Goal: Task Accomplishment & Management: Manage account settings

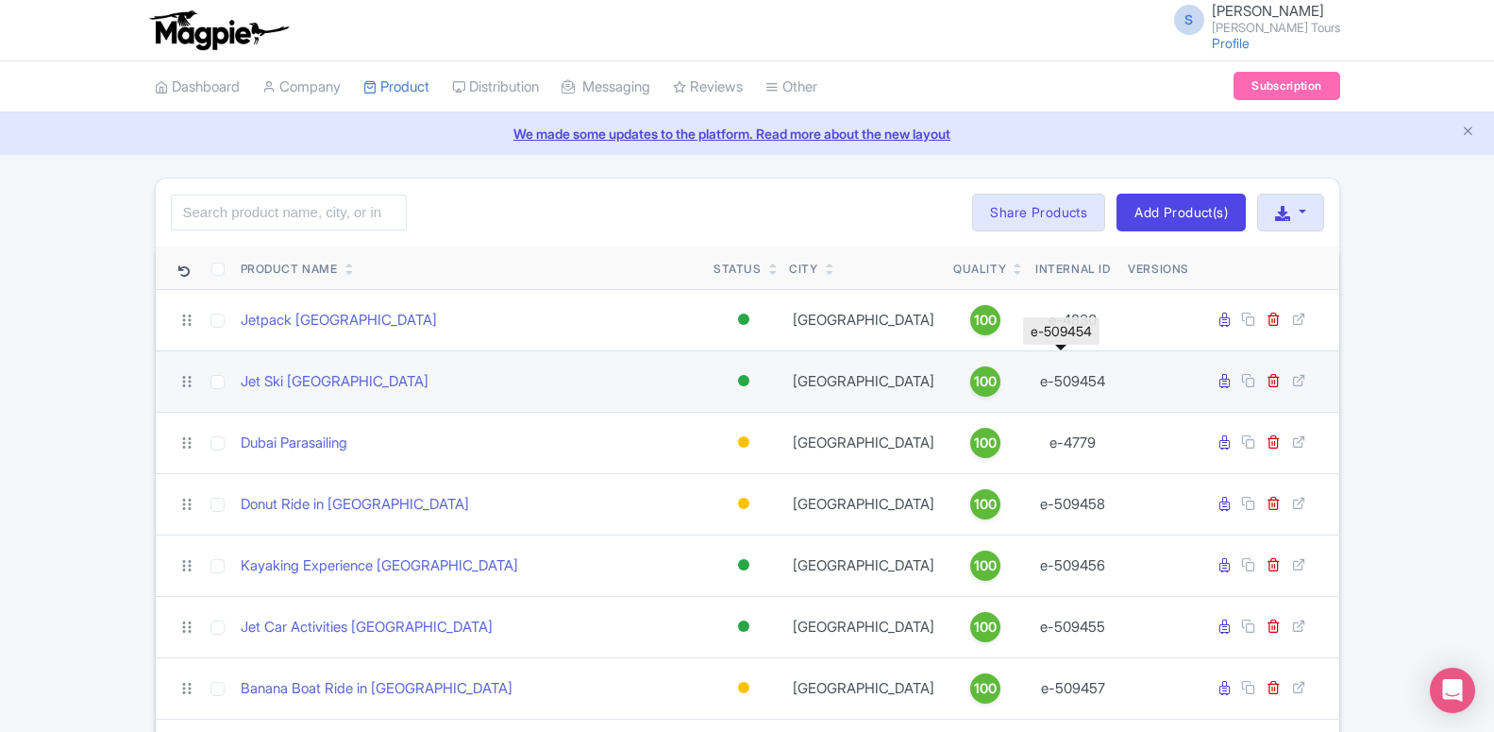
click at [1065, 379] on td "e-509454" at bounding box center [1073, 380] width 95 height 61
click at [274, 389] on link "Jet Ski [GEOGRAPHIC_DATA]" at bounding box center [335, 382] width 188 height 22
